Goal: Navigation & Orientation: Find specific page/section

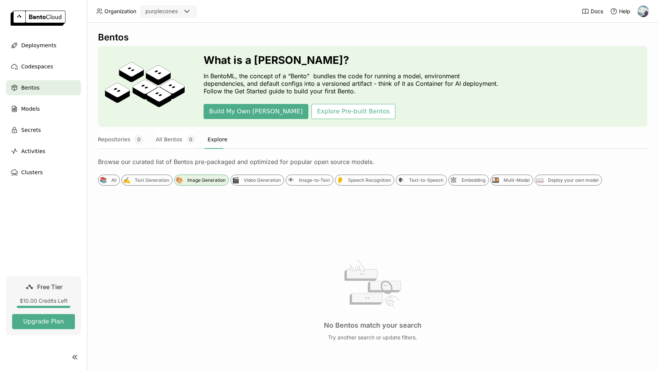
click at [53, 23] on img at bounding box center [38, 18] width 55 height 15
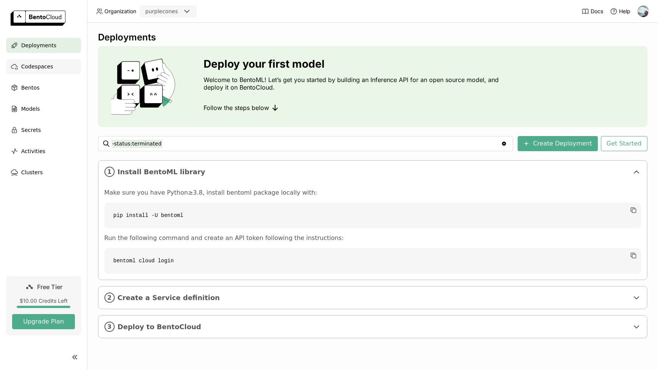
click at [42, 70] on span "Codespaces" at bounding box center [37, 66] width 32 height 9
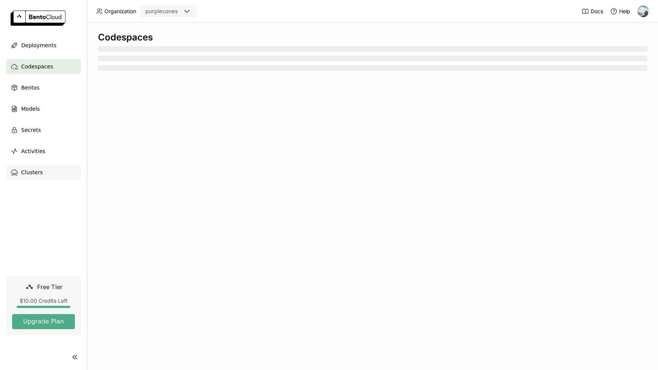
click at [42, 174] on div "Clusters" at bounding box center [43, 172] width 75 height 15
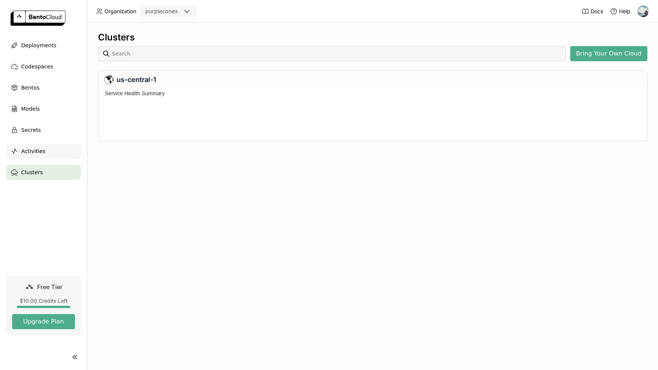
scroll to position [49, 542]
click at [44, 153] on div "Activities" at bounding box center [43, 151] width 75 height 15
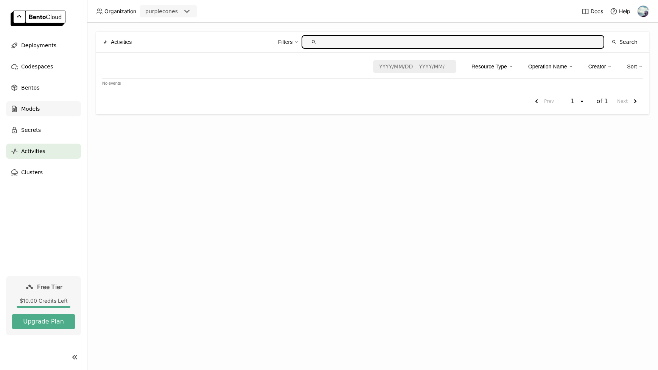
click at [43, 108] on div "Models" at bounding box center [43, 108] width 75 height 15
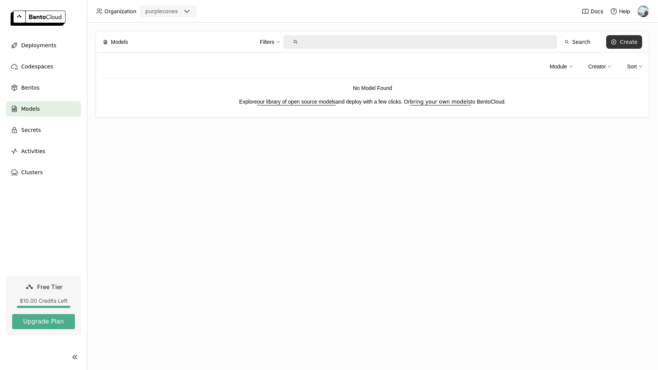
click at [624, 43] on div "Create" at bounding box center [629, 42] width 18 height 6
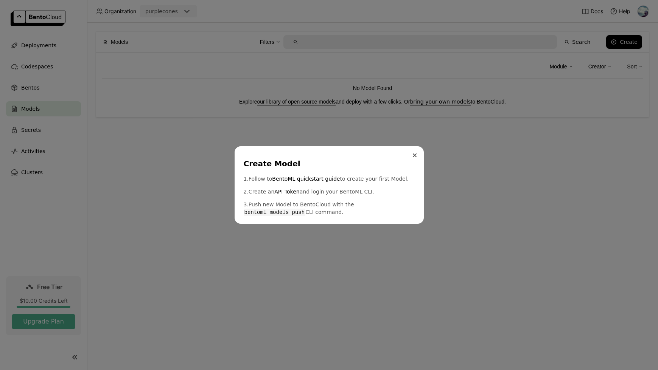
click at [416, 157] on button "Close" at bounding box center [414, 155] width 9 height 9
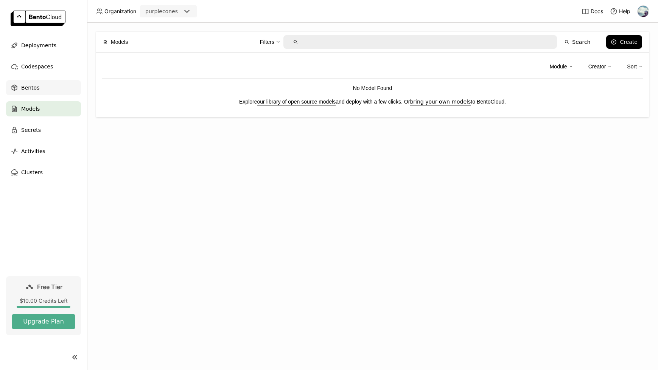
click at [33, 82] on div "Bentos" at bounding box center [43, 87] width 75 height 15
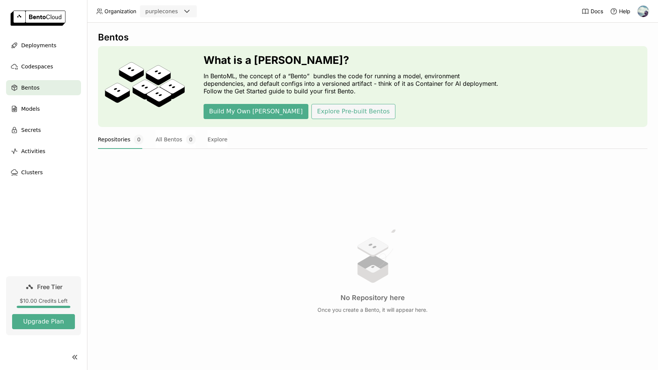
click at [311, 118] on button "Explore Pre-built Bentos" at bounding box center [353, 111] width 84 height 15
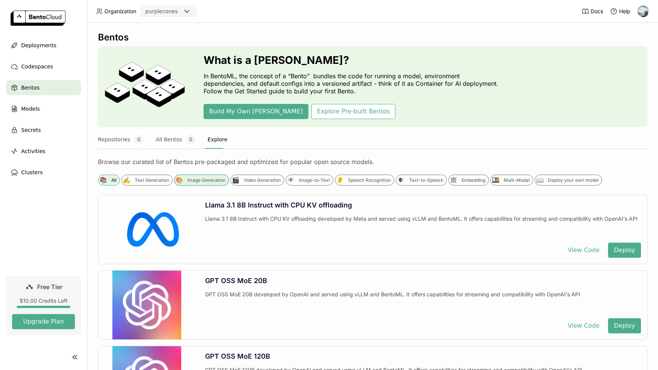
click at [189, 182] on div "Image Generation" at bounding box center [206, 180] width 38 height 6
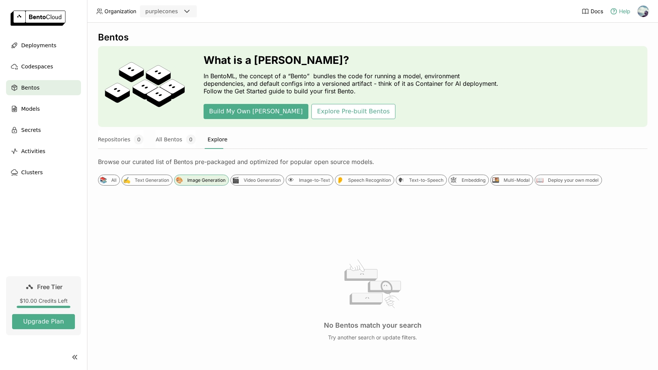
click at [620, 8] on span "Help" at bounding box center [624, 11] width 11 height 7
click at [648, 13] on img at bounding box center [642, 11] width 11 height 11
click at [621, 61] on span "Settings" at bounding box center [627, 60] width 19 height 7
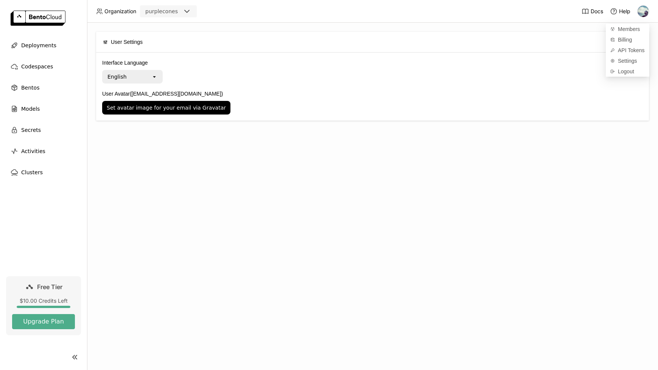
click at [367, 164] on div "User Settings Interface Language English open User Avatar ([PERSON_NAME][EMAIL_…" at bounding box center [372, 197] width 571 height 348
click at [73, 354] on icon at bounding box center [74, 357] width 9 height 9
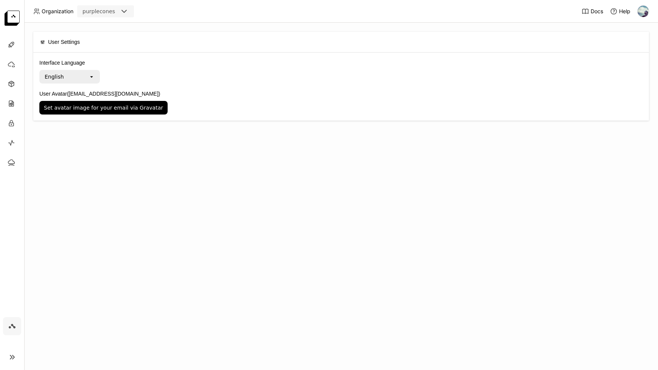
click at [13, 354] on icon at bounding box center [12, 357] width 9 height 9
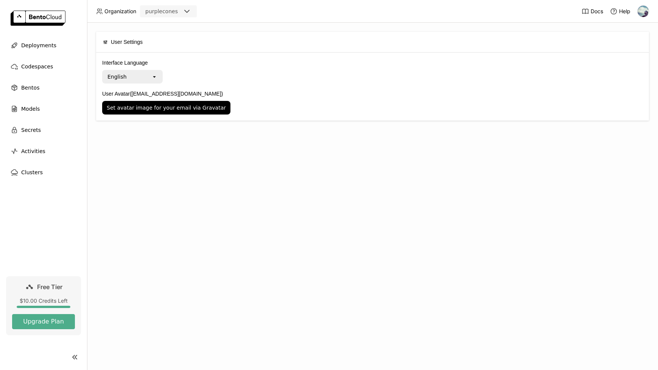
click at [210, 121] on div "User Settings Interface Language English open User Avatar ([PERSON_NAME][EMAIL_…" at bounding box center [372, 197] width 571 height 348
